Goal: Information Seeking & Learning: Learn about a topic

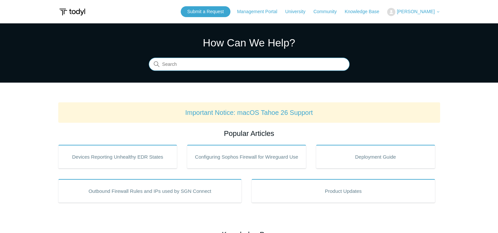
click at [193, 65] on input "Search" at bounding box center [249, 64] width 201 height 13
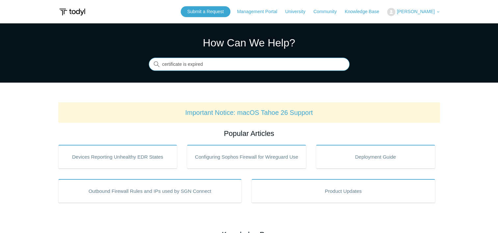
click at [224, 66] on input "certificate is expired" at bounding box center [249, 64] width 201 height 13
type input "c"
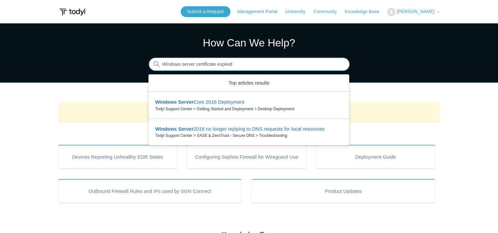
type input "Windows server certificate expired"
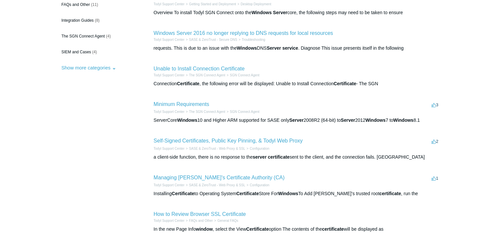
scroll to position [99, 0]
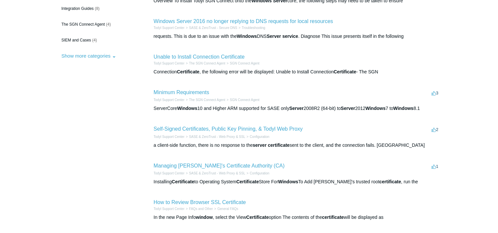
click at [450, 75] on main "Todyl Support Center Search results Windows server certificate expired By Categ…" at bounding box center [249, 147] width 498 height 444
click at [229, 167] on link "Managing [PERSON_NAME]'s Certificate Authority (CA)" at bounding box center [219, 166] width 131 height 6
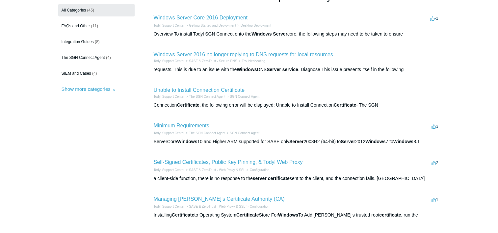
scroll to position [0, 0]
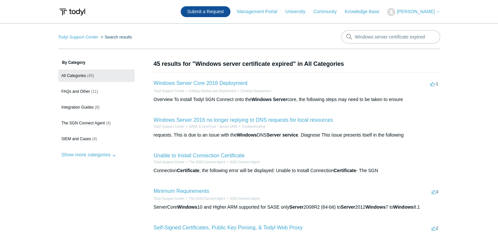
click at [231, 12] on link "Submit a Request" at bounding box center [206, 11] width 50 height 11
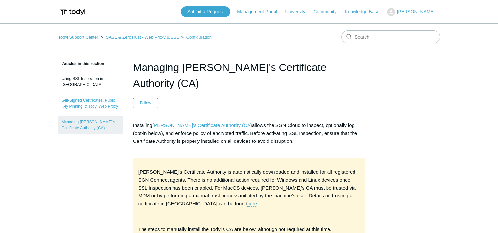
click at [100, 96] on link "Self-Signed Certificates, Public Key Pinning, & Todyl Web Proxy" at bounding box center [90, 103] width 65 height 18
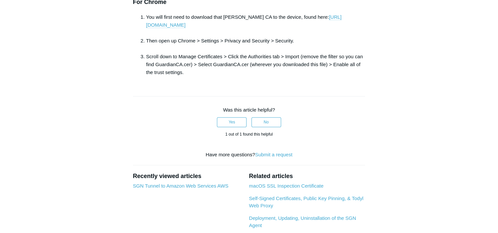
scroll to position [824, 0]
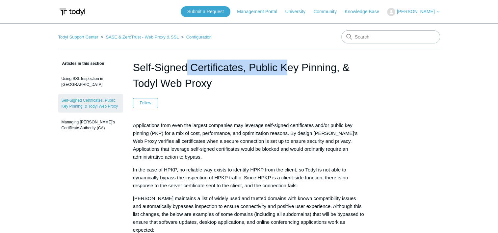
drag, startPoint x: 133, startPoint y: 66, endPoint x: 240, endPoint y: 72, distance: 106.9
click at [240, 72] on h1 "Self-Signed Certificates, Public Key Pinning, & Todyl Web Proxy" at bounding box center [249, 76] width 233 height 32
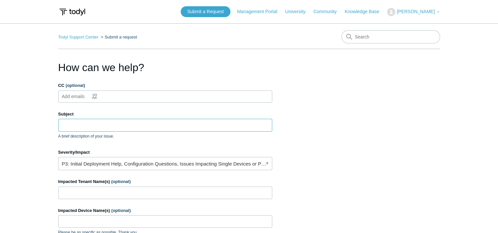
click at [76, 125] on input "Subject" at bounding box center [165, 125] width 214 height 13
click at [451, 105] on main "Todyl Support Center Submit a request How can we help? CC (optional) Add emails…" at bounding box center [249, 193] width 498 height 340
